Goal: Check status

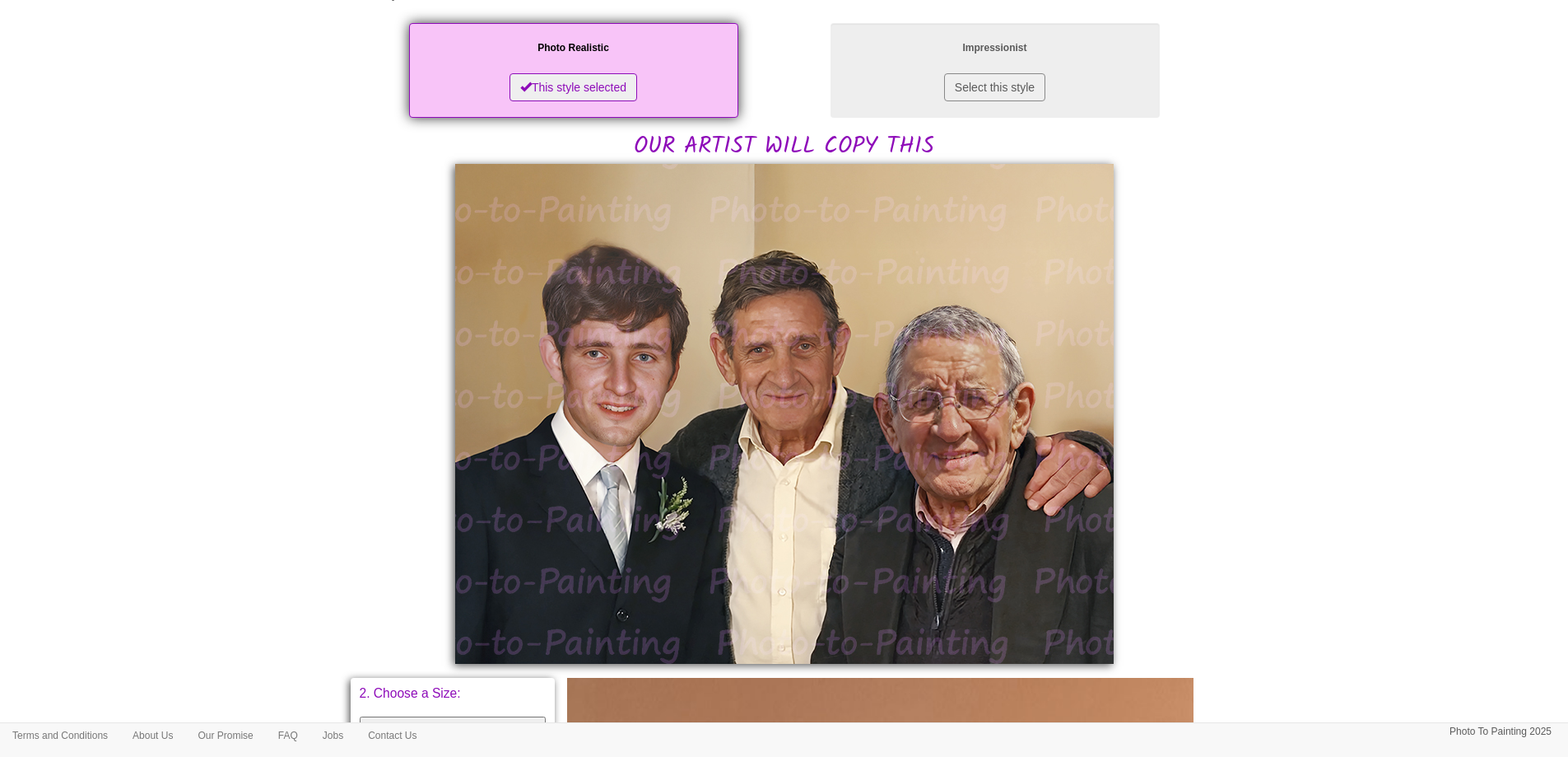
scroll to position [330, 0]
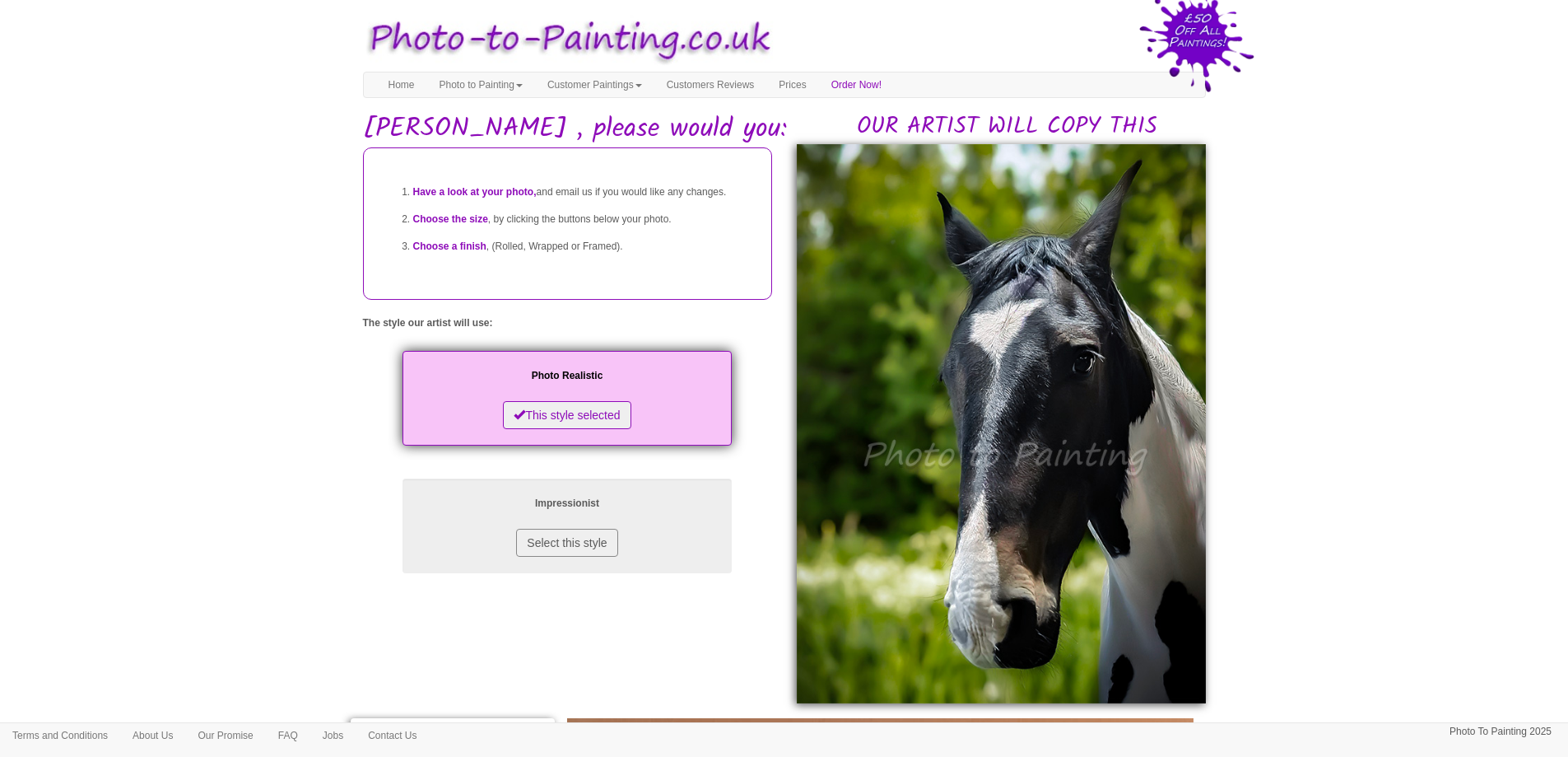
click at [549, 123] on h1 "[PERSON_NAME] , please would you:" at bounding box center [785, 129] width 843 height 29
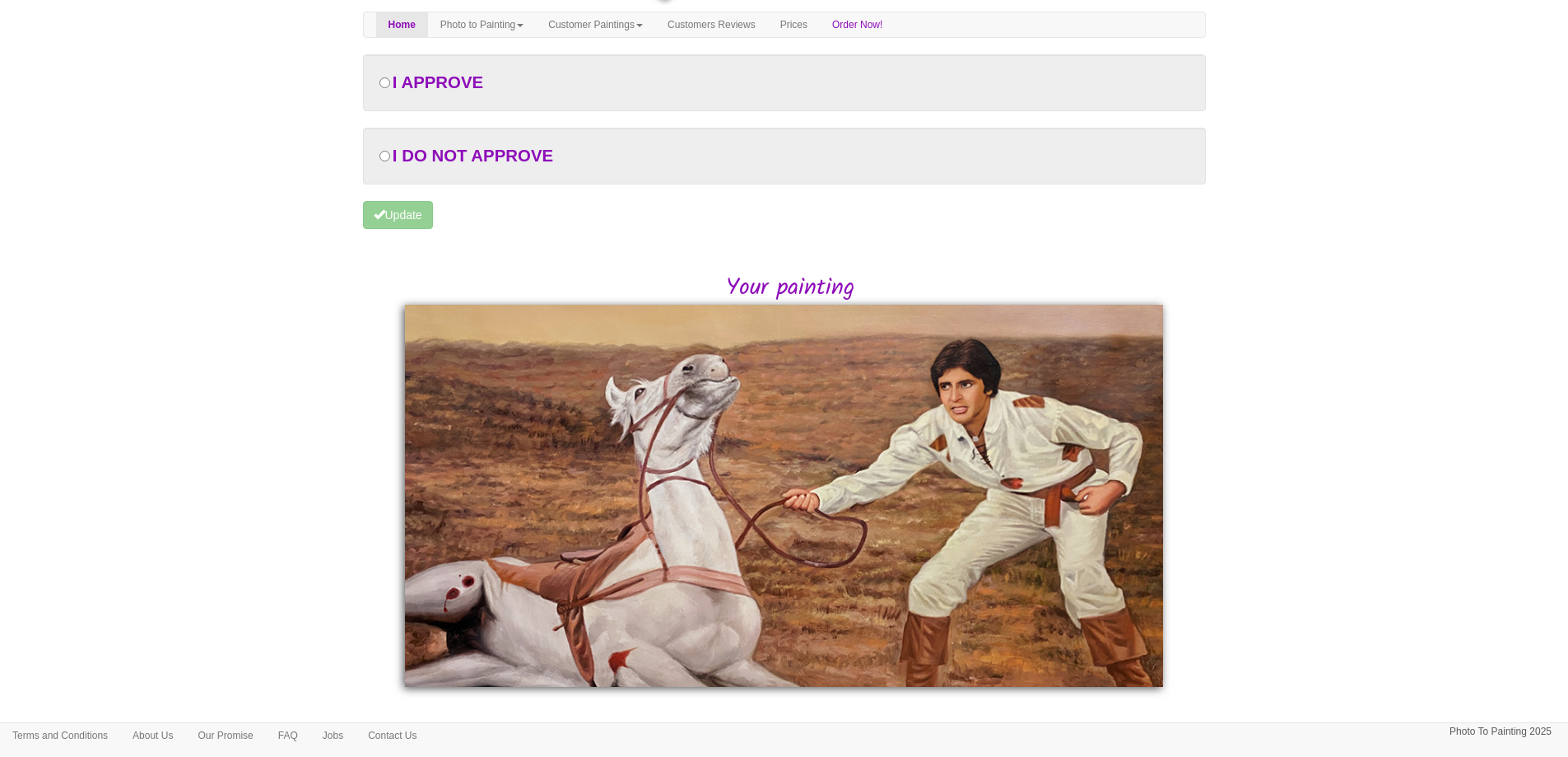
scroll to position [93, 0]
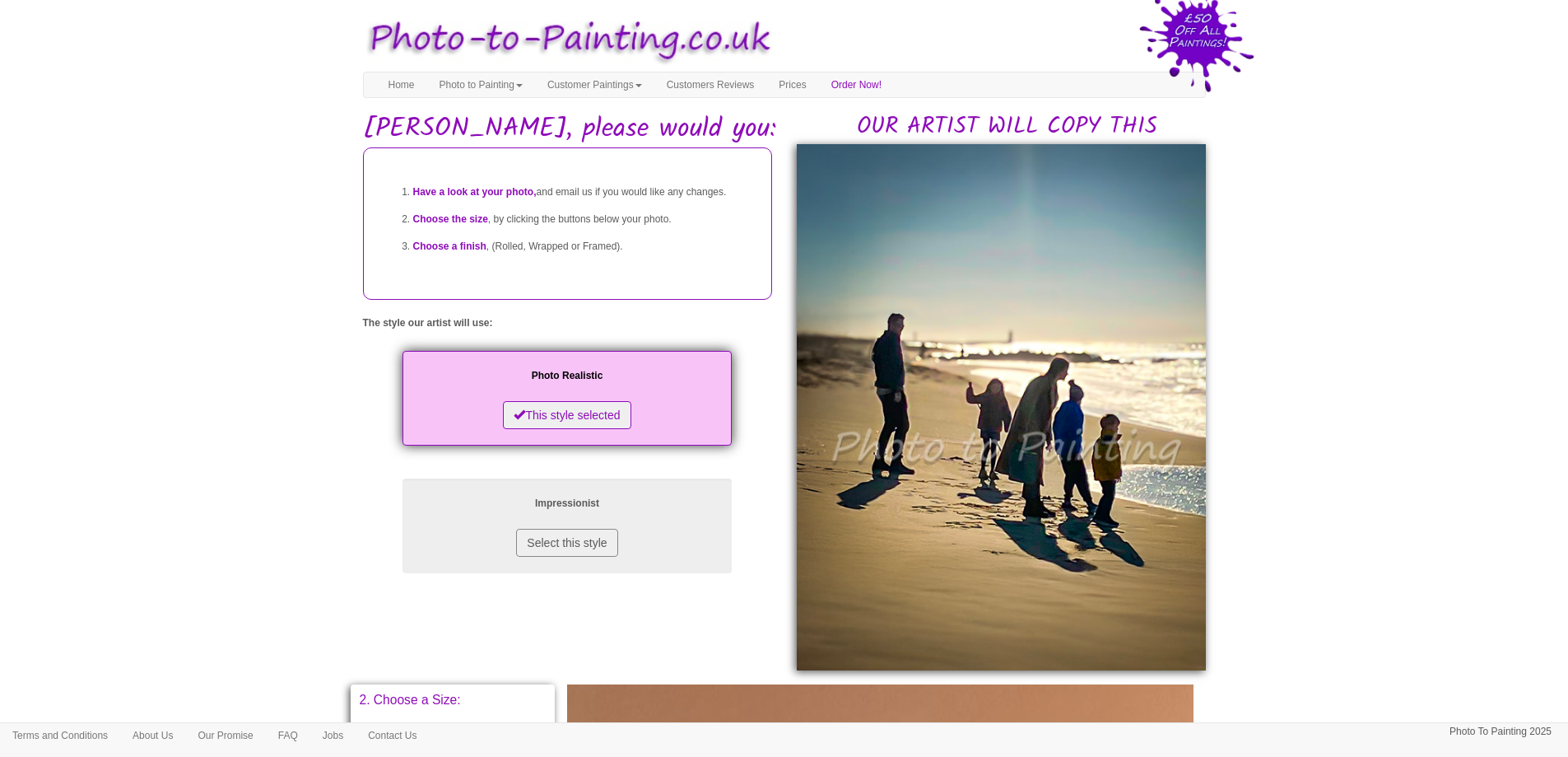
click at [1237, 293] on body "Toggle navigation Menu Home Photo to Painting Photo to Painting Introduction Ho…" at bounding box center [784, 697] width 1568 height 1378
click at [1477, 110] on body "Toggle navigation Menu Home Photo to Painting Photo to Painting Introduction Ho…" at bounding box center [784, 697] width 1568 height 1378
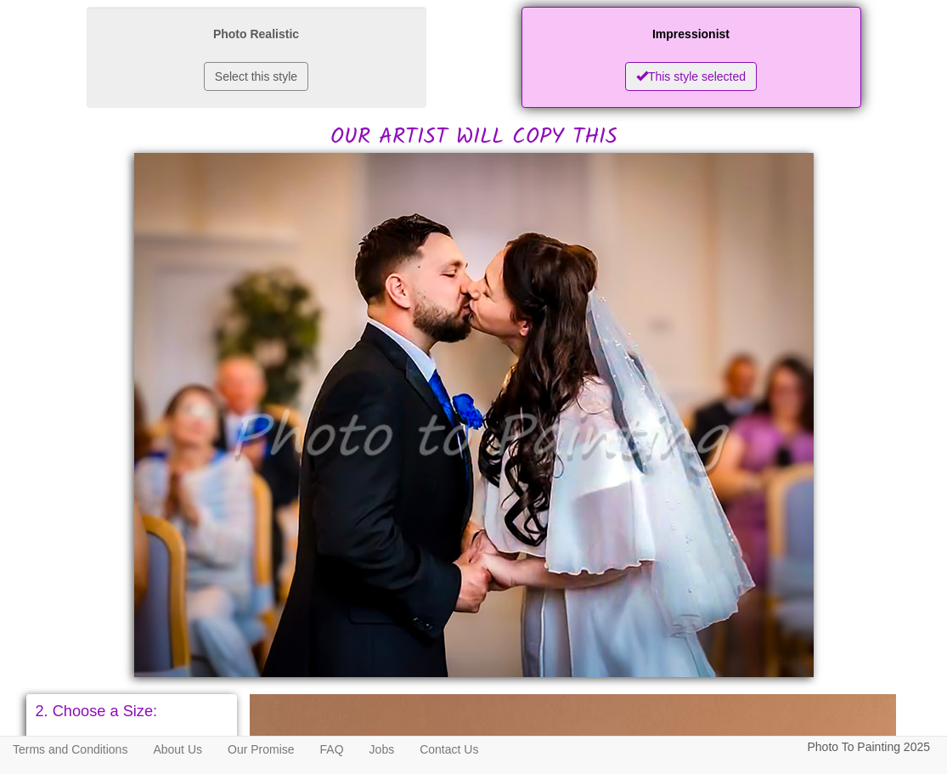
scroll to position [338, 0]
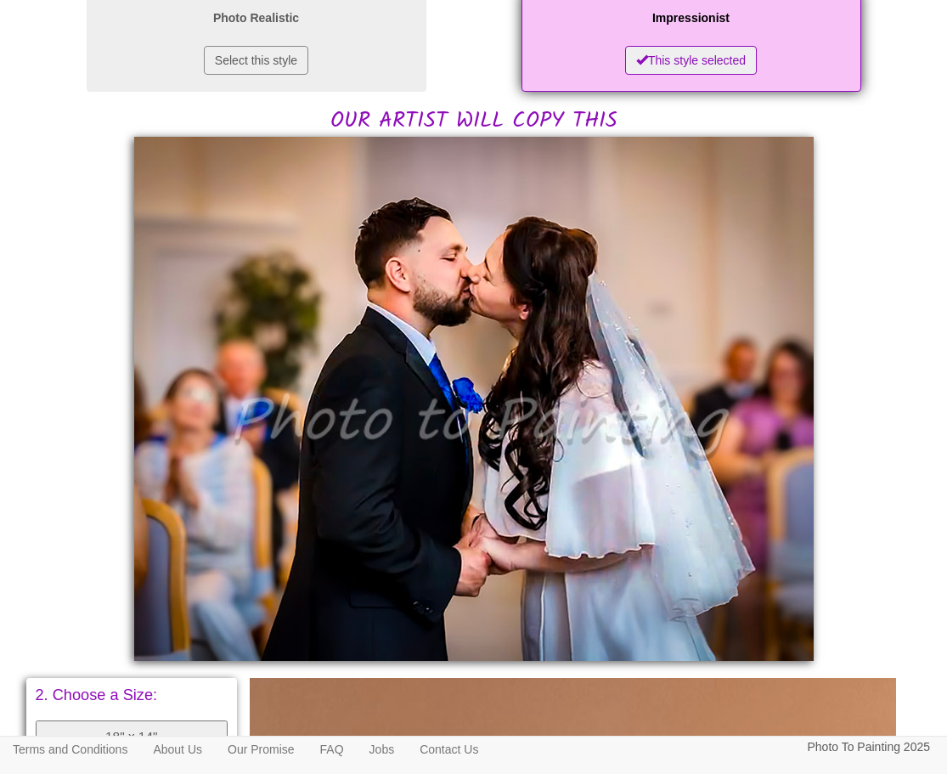
click at [886, 271] on div "Have a look at your photo, and email us if you would like any changes. Choose t…" at bounding box center [474, 552] width 870 height 1481
click at [911, 142] on body "Toggle navigation Menu Home Photo to Painting Photo to Painting Introduction Ho…" at bounding box center [473, 536] width 947 height 1732
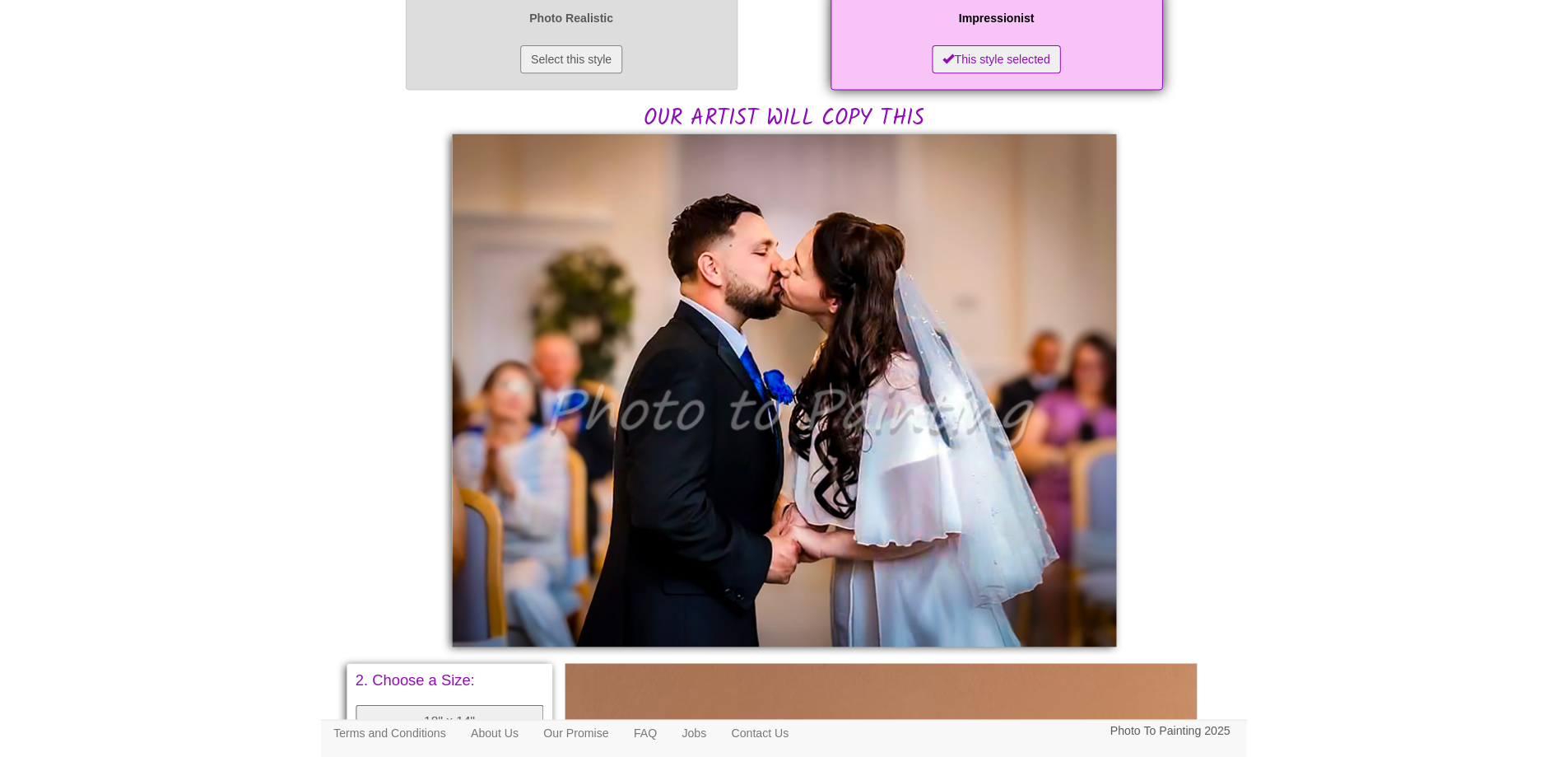
scroll to position [309, 0]
